Goal: Information Seeking & Learning: Find specific fact

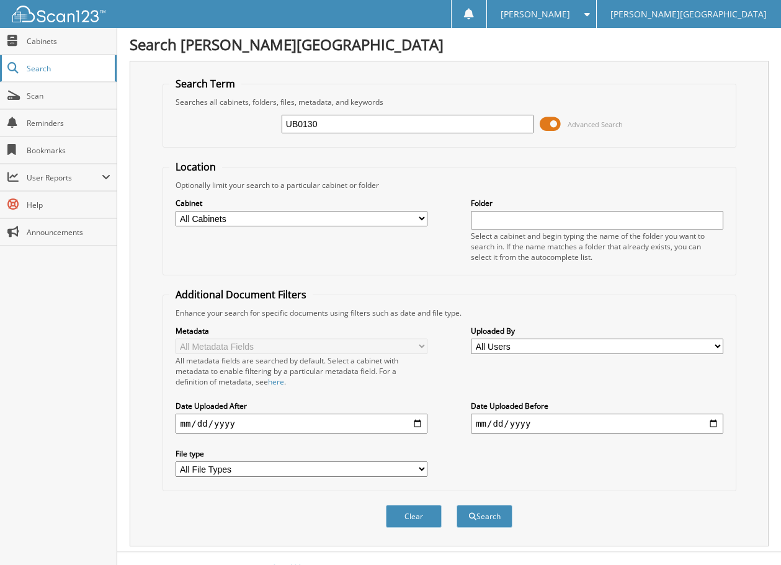
type input "UB0130"
click at [456, 505] on button "Search" at bounding box center [484, 516] width 56 height 23
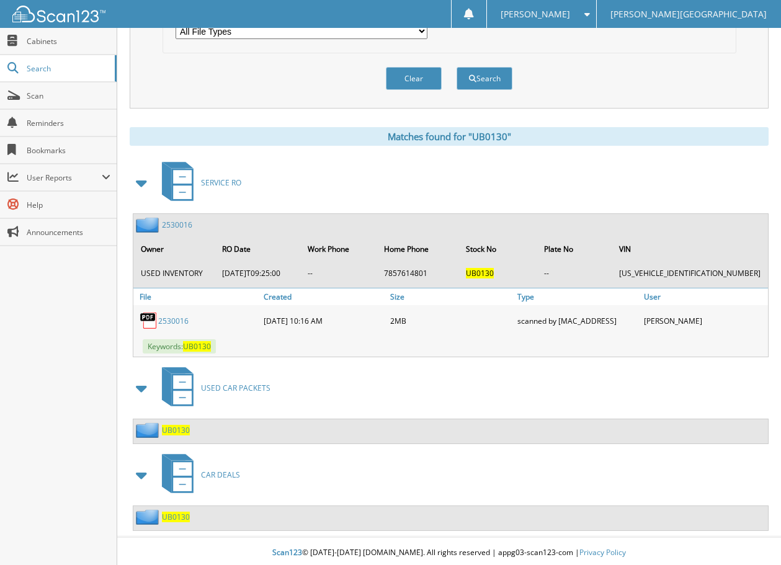
scroll to position [441, 0]
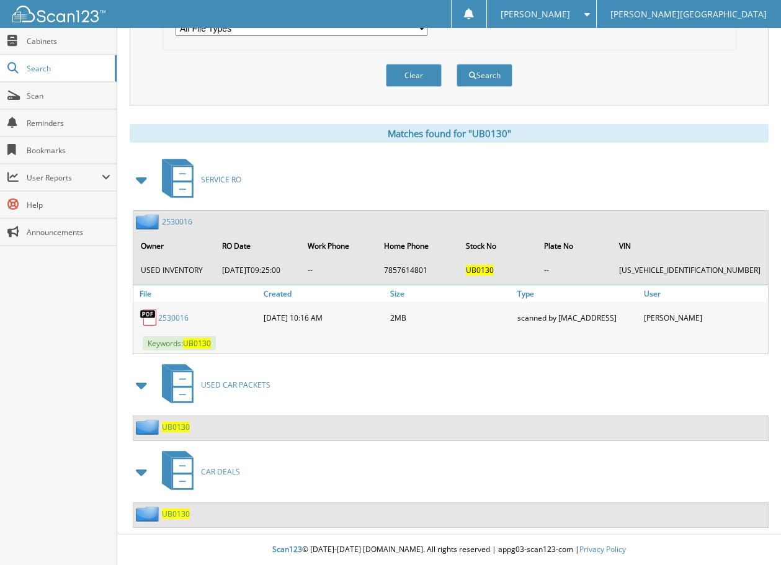
click at [183, 513] on span "UB0130" at bounding box center [176, 513] width 28 height 11
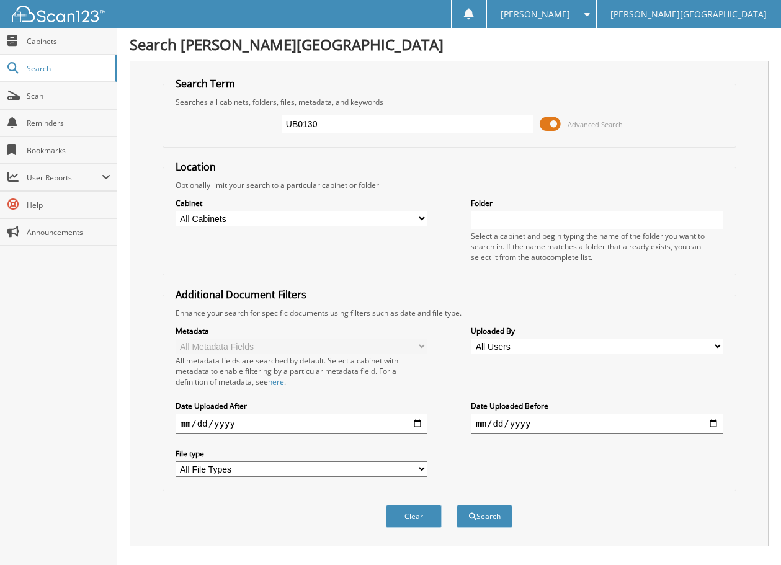
click at [347, 125] on input "UB0130" at bounding box center [408, 124] width 252 height 19
type input "UB01301"
click at [456, 505] on button "Search" at bounding box center [484, 516] width 56 height 23
